Goal: Task Accomplishment & Management: Manage account settings

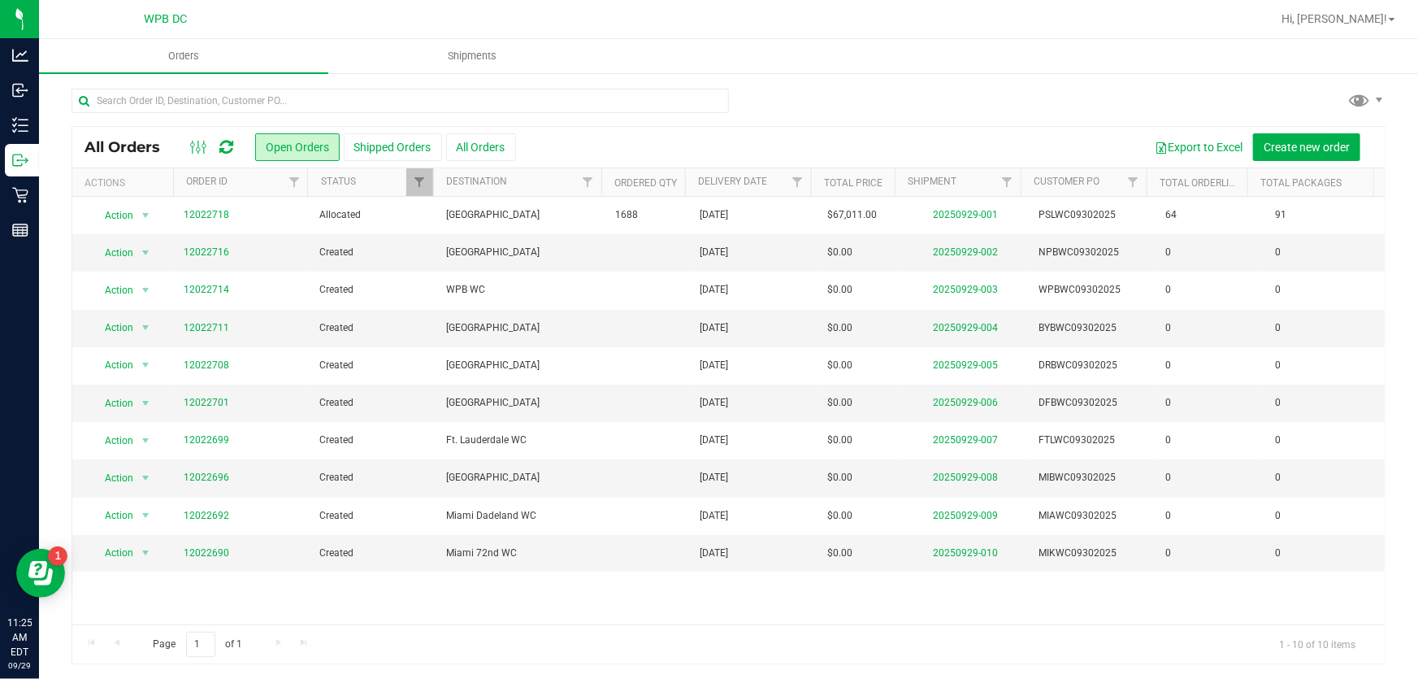
click at [230, 141] on icon at bounding box center [226, 147] width 14 height 16
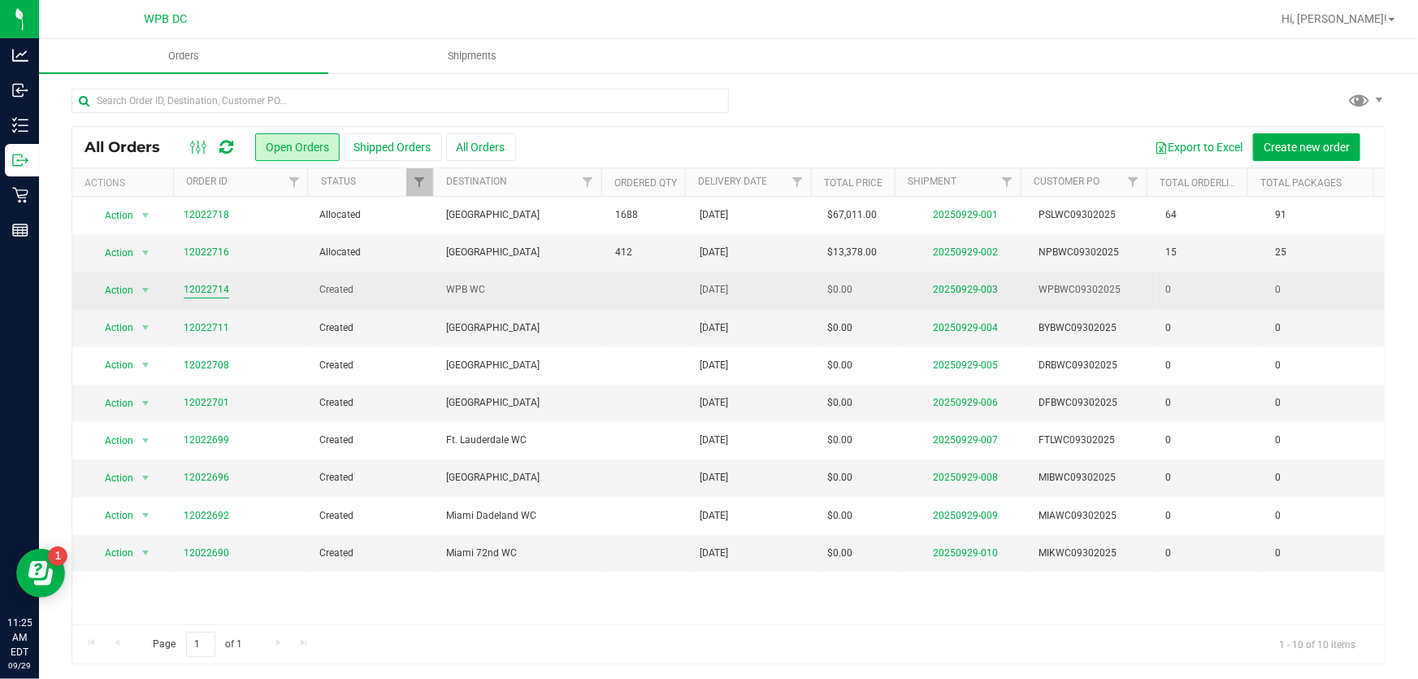
click at [210, 283] on link "12022714" at bounding box center [207, 289] width 46 height 15
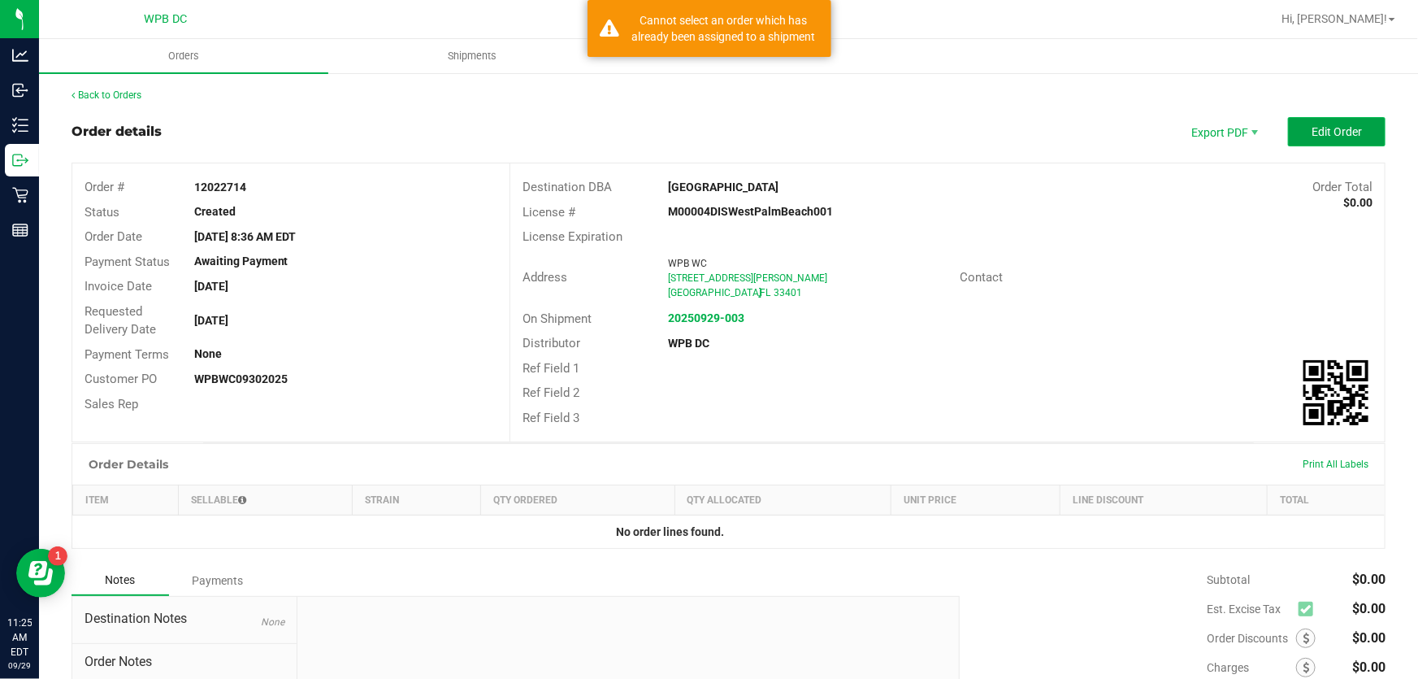
click at [1317, 122] on button "Edit Order" at bounding box center [1337, 131] width 98 height 29
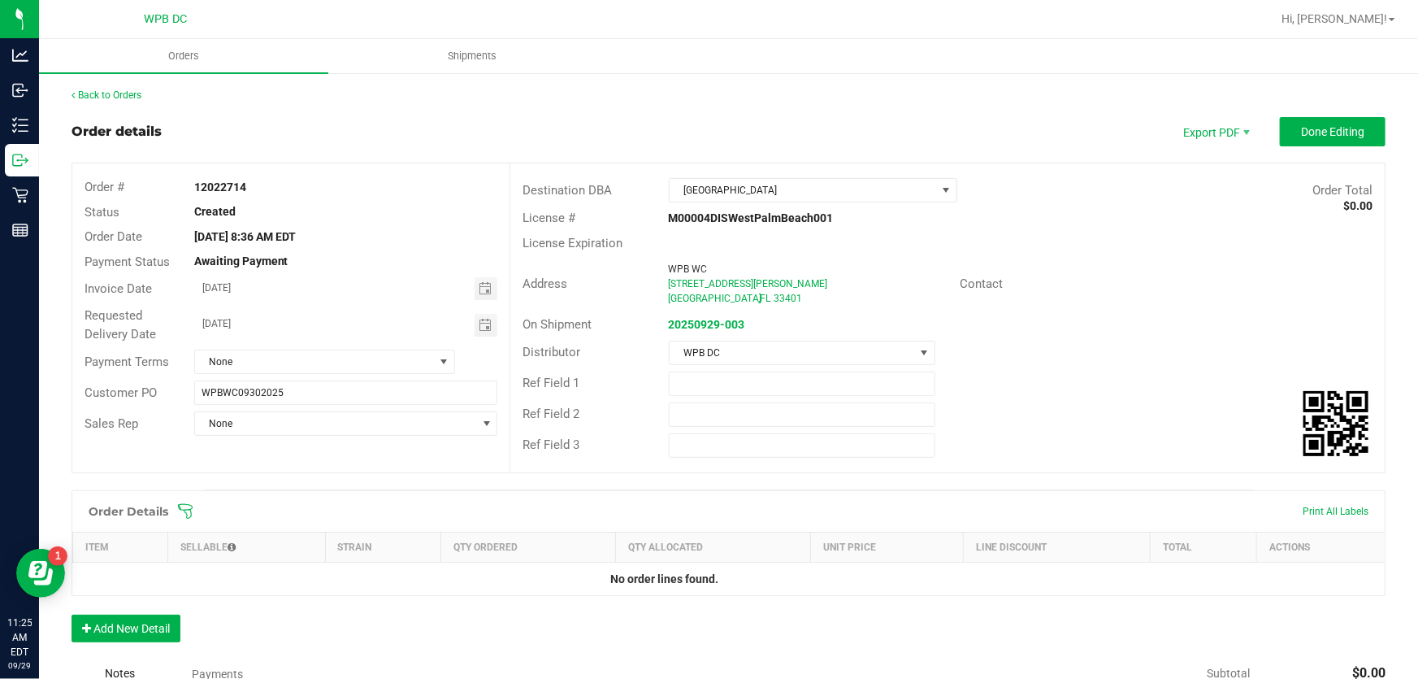
click at [189, 505] on icon at bounding box center [185, 511] width 16 height 16
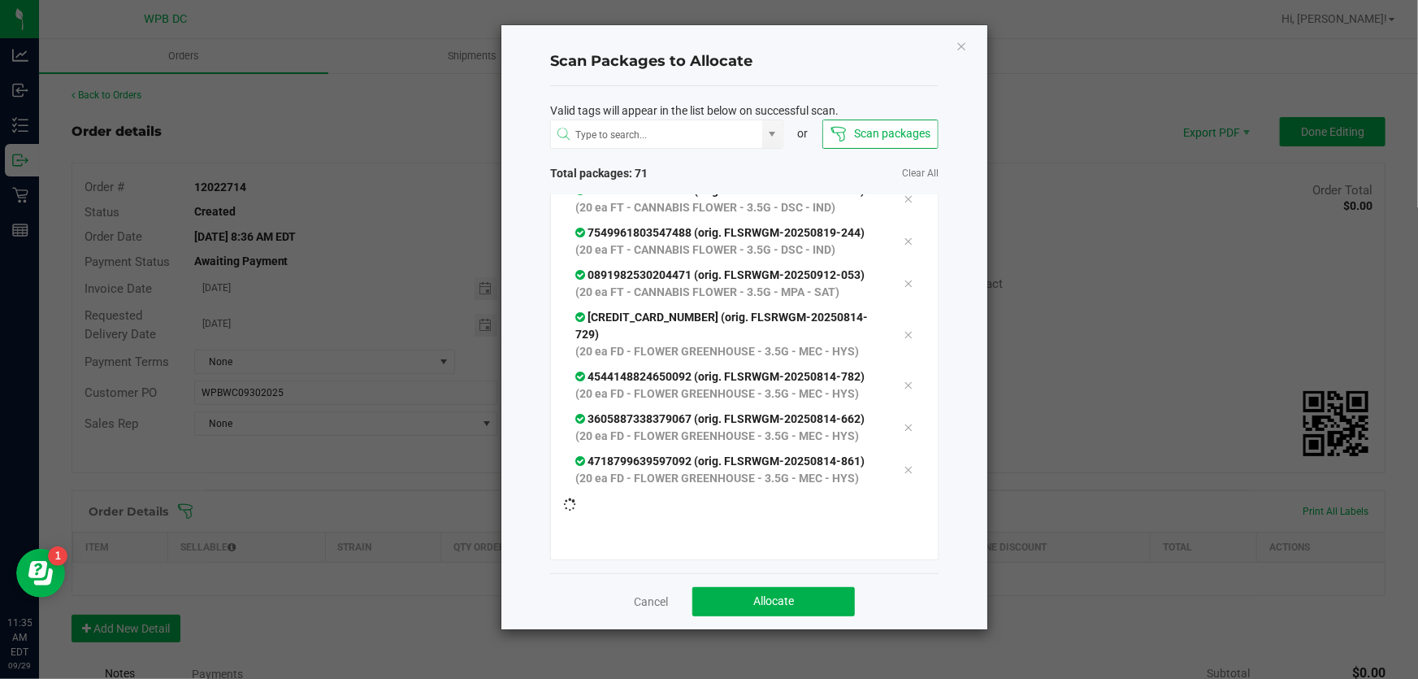
scroll to position [3250, 0]
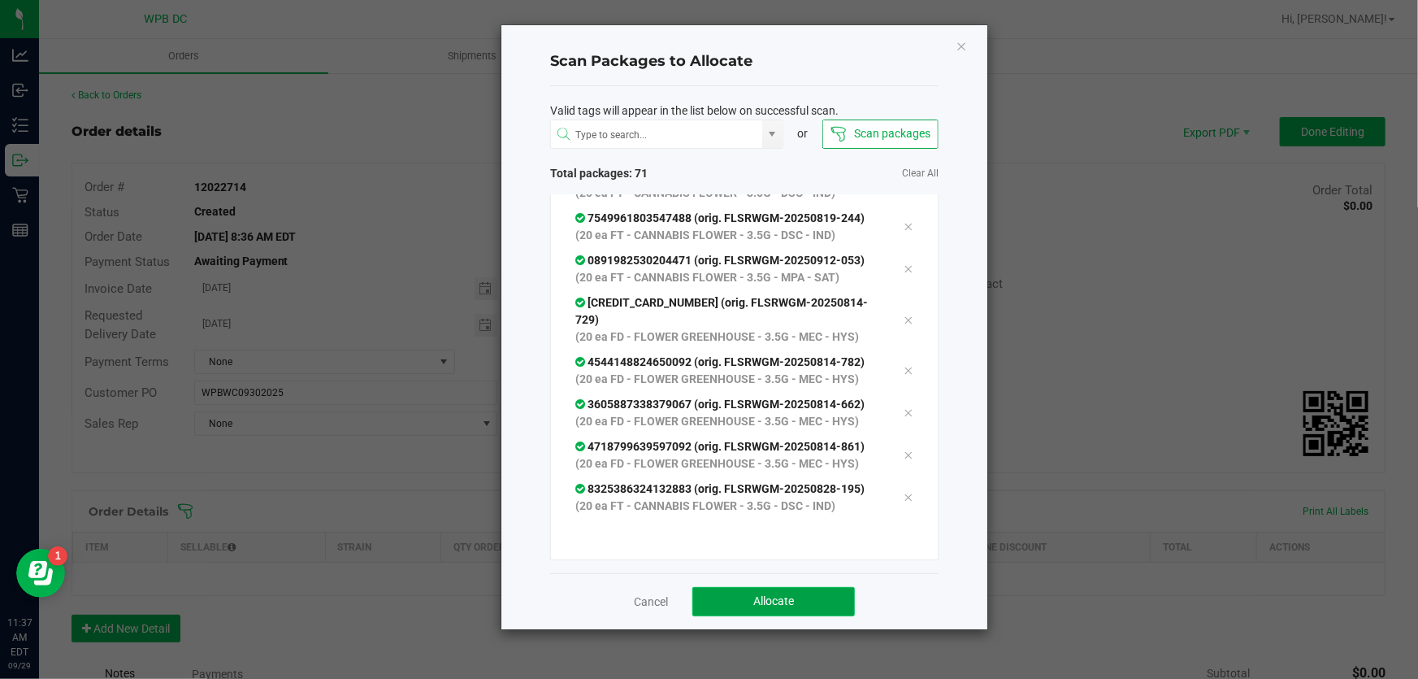
click at [741, 610] on button "Allocate" at bounding box center [773, 601] width 163 height 29
